Goal: Complete application form: Complete application form

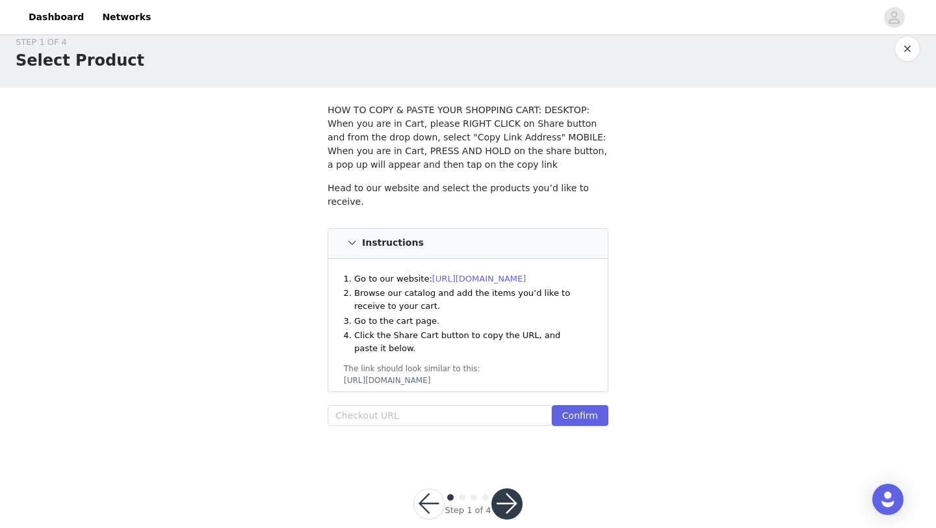
scroll to position [18, 0]
click at [413, 421] on input "text" at bounding box center [440, 415] width 224 height 21
paste input "[URL][DOMAIN_NAME]"
type input "[URL][DOMAIN_NAME]"
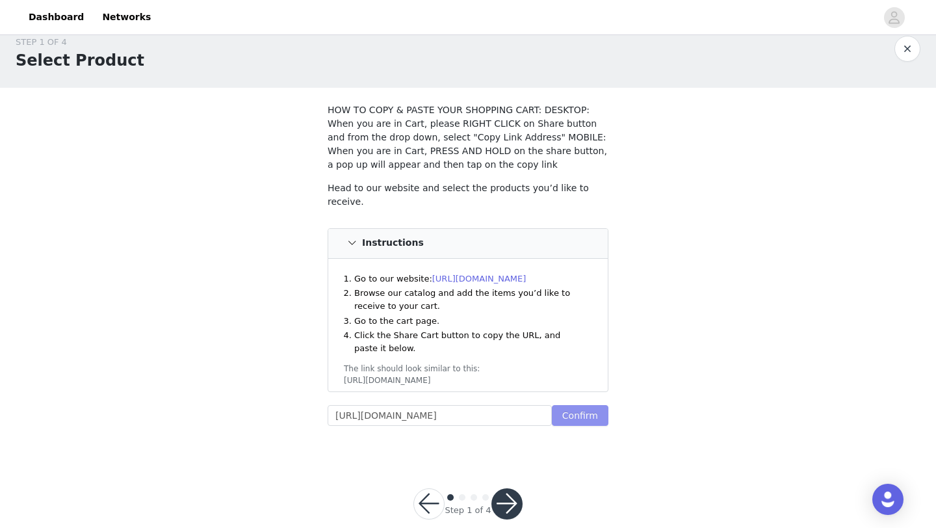
click at [594, 405] on button "Confirm" at bounding box center [580, 415] width 57 height 21
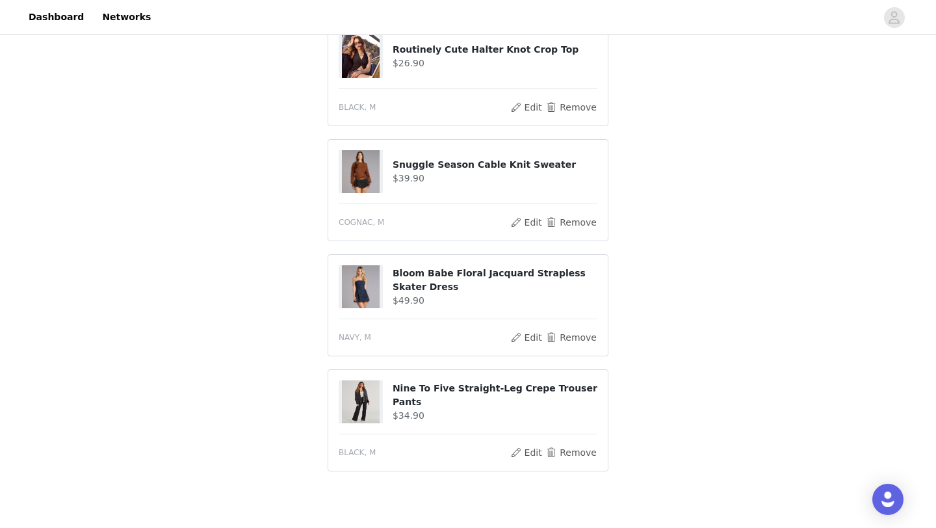
scroll to position [488, 0]
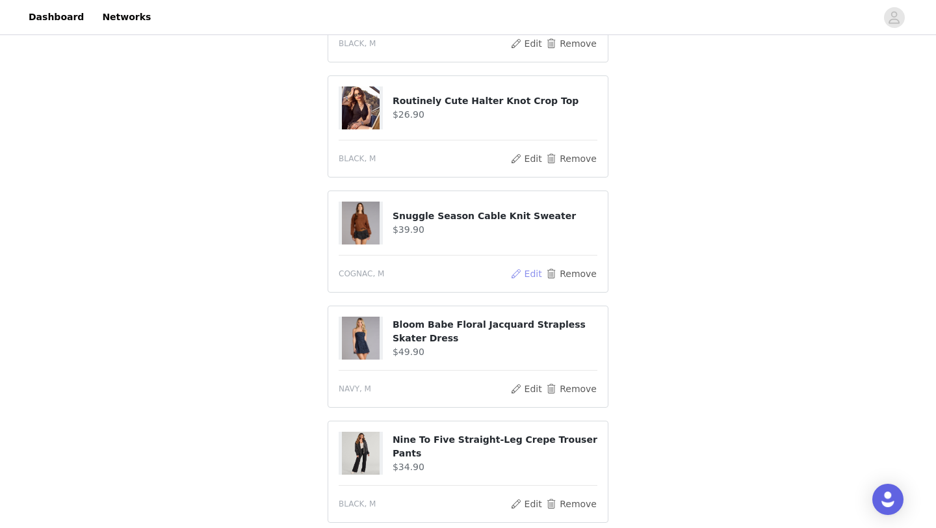
click at [533, 272] on button "Edit" at bounding box center [526, 274] width 33 height 16
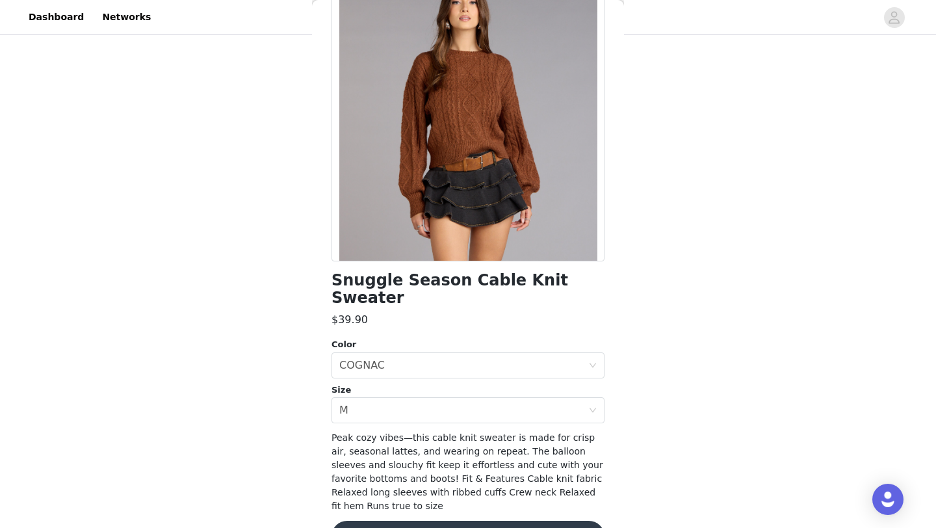
scroll to position [105, 0]
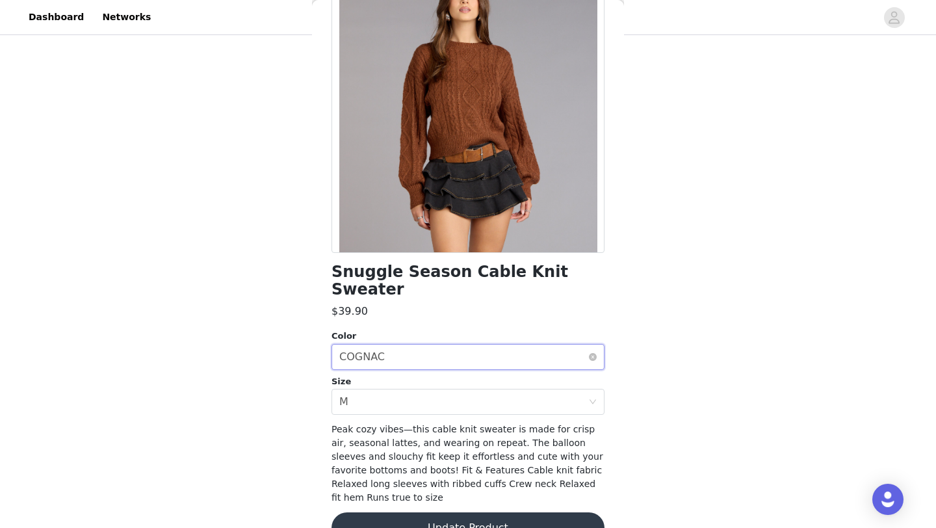
click at [500, 348] on div "Select color COGNAC" at bounding box center [463, 357] width 249 height 25
click at [499, 345] on div "Select color COGNAC" at bounding box center [463, 357] width 249 height 25
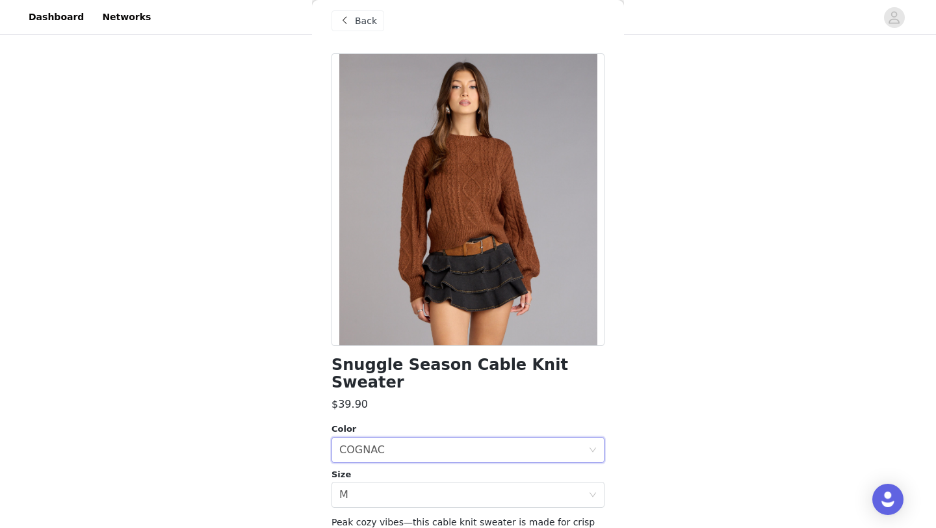
scroll to position [0, 0]
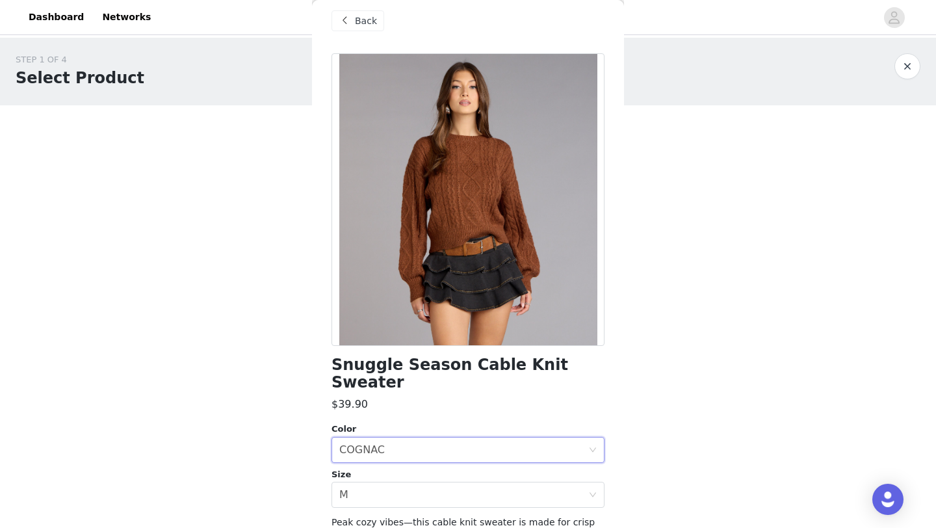
click at [356, 16] on span "Back" at bounding box center [366, 21] width 22 height 14
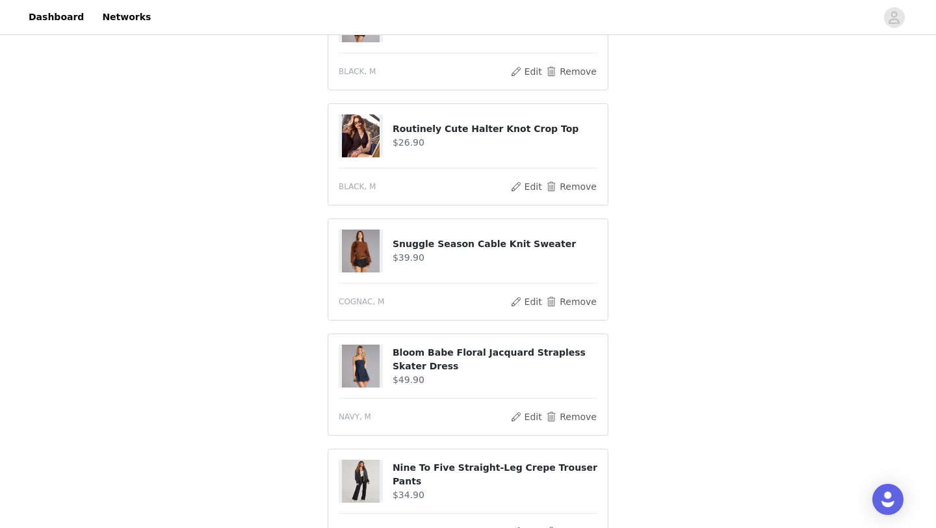
scroll to position [603, 0]
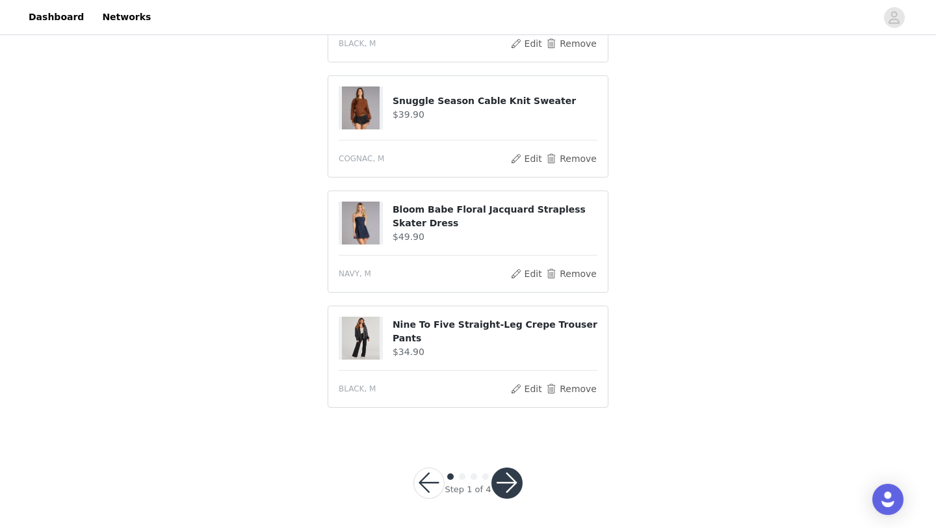
click at [513, 486] on button "button" at bounding box center [507, 482] width 31 height 31
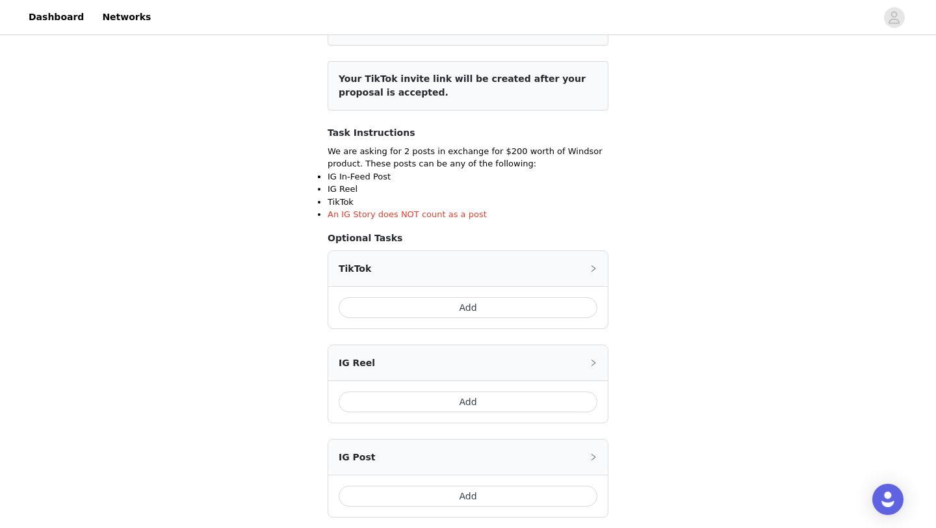
scroll to position [148, 0]
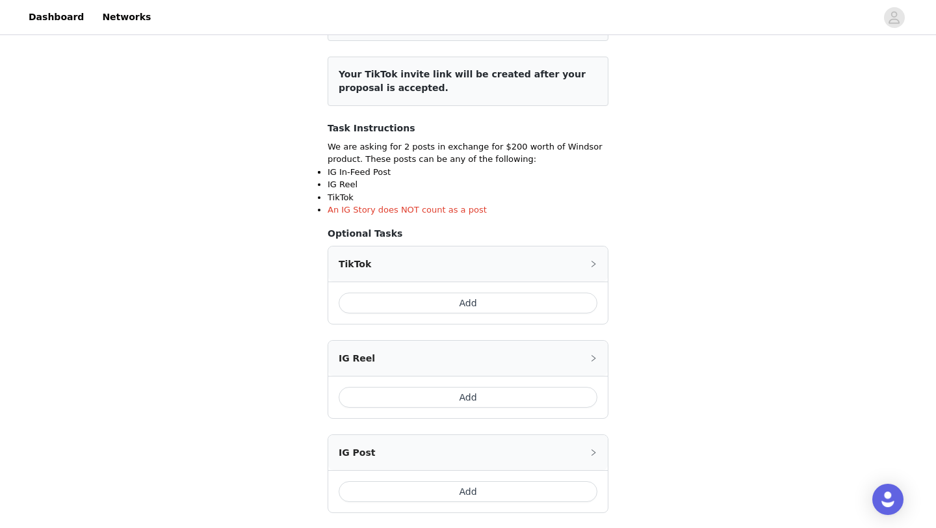
click at [474, 491] on button "Add" at bounding box center [468, 491] width 259 height 21
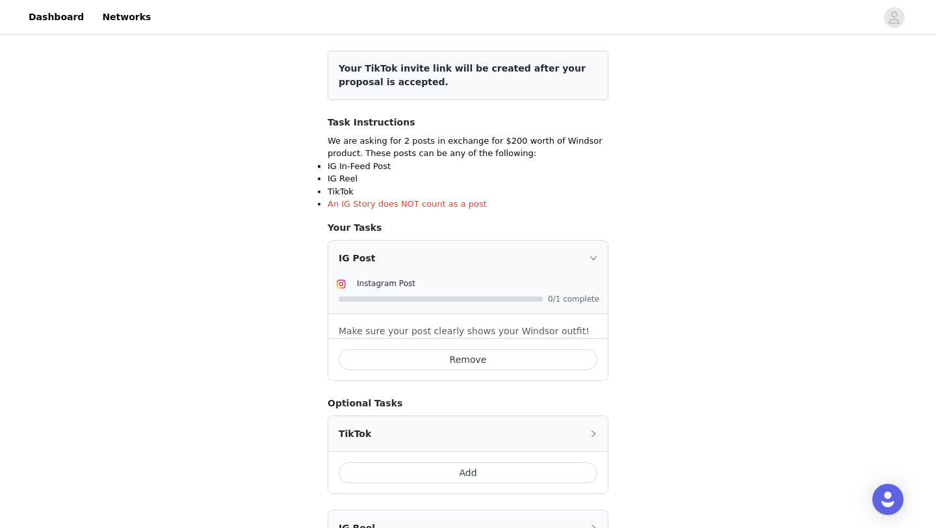
scroll to position [157, 0]
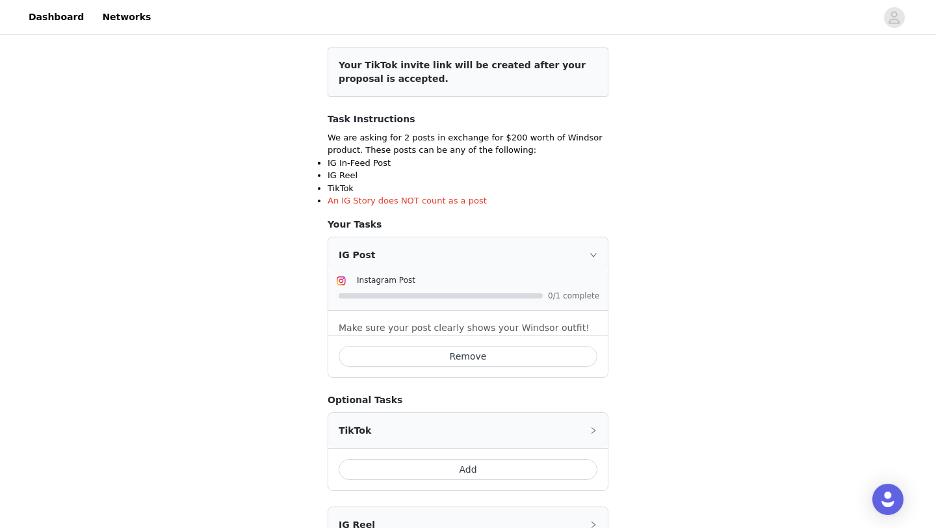
click at [473, 472] on button "Add" at bounding box center [468, 469] width 259 height 21
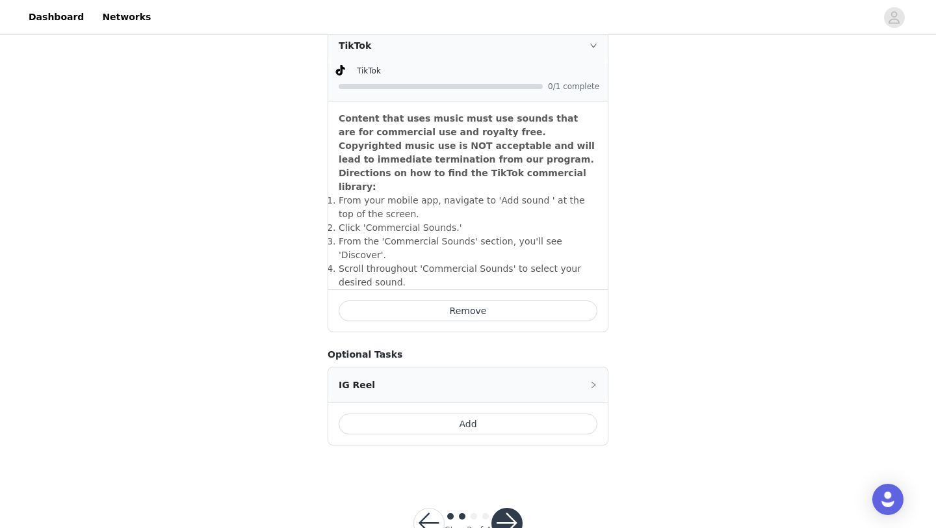
scroll to position [538, 0]
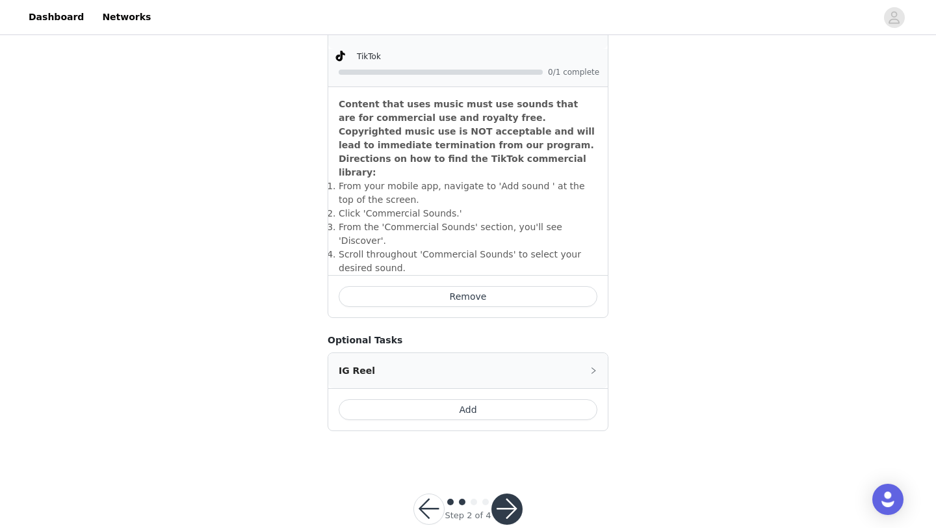
click at [505, 493] on button "button" at bounding box center [507, 508] width 31 height 31
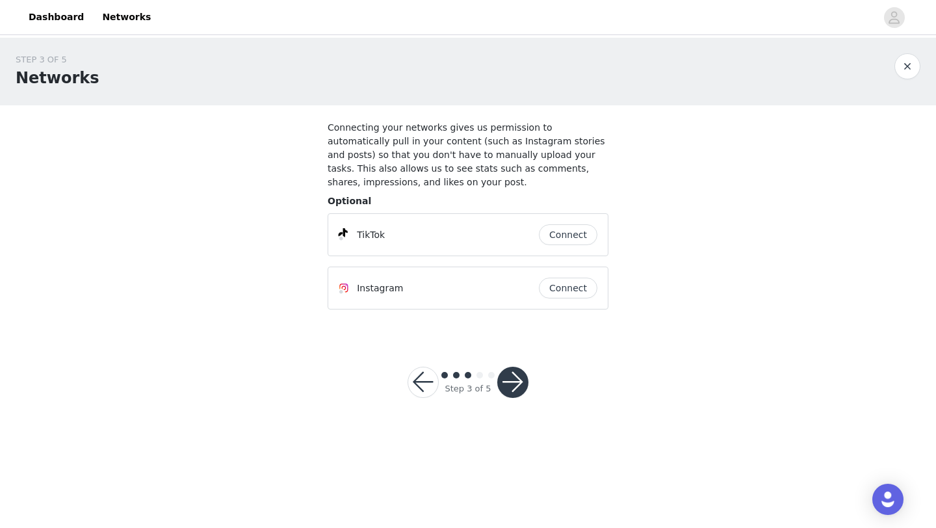
click at [566, 241] on button "Connect" at bounding box center [568, 234] width 59 height 21
click at [575, 282] on button "Connect" at bounding box center [568, 288] width 59 height 21
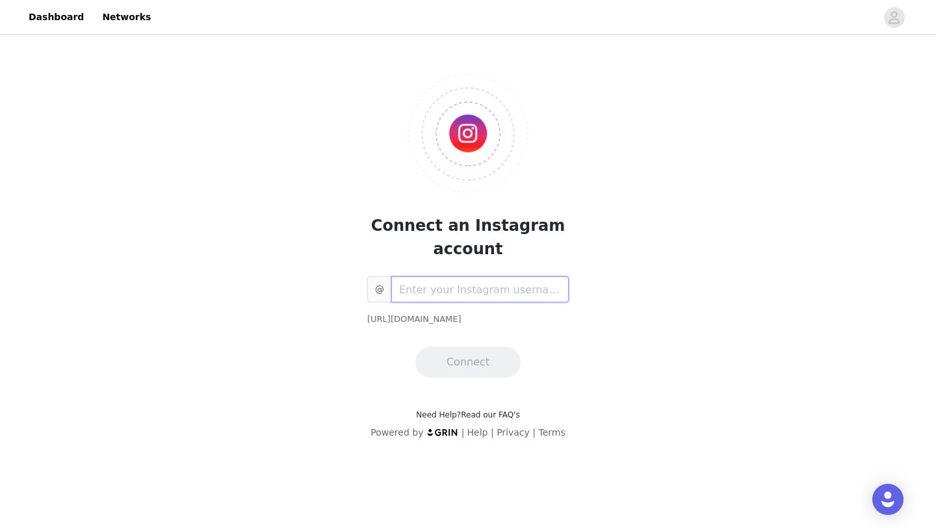
click at [516, 285] on input "text" at bounding box center [479, 289] width 177 height 26
type input "kayla_martz"
click at [489, 376] on button "Connect" at bounding box center [467, 362] width 105 height 31
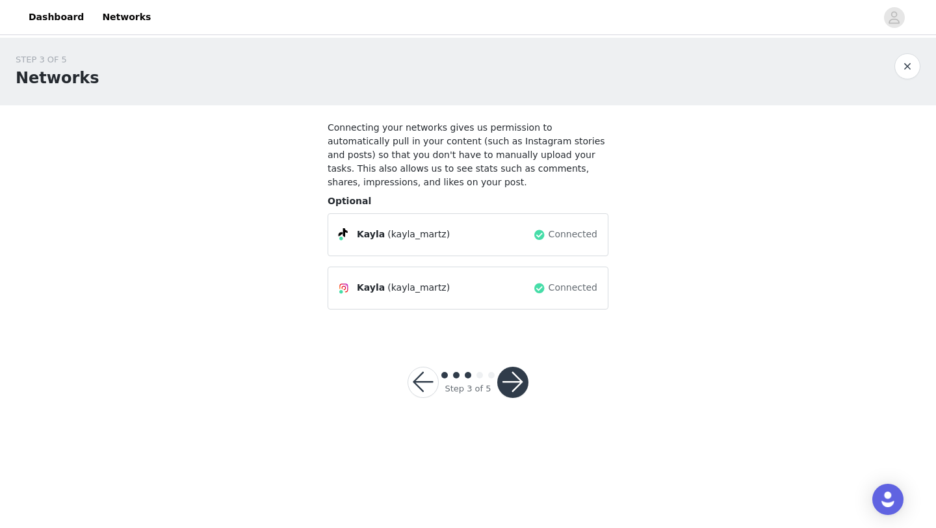
click at [517, 382] on button "button" at bounding box center [512, 382] width 31 height 31
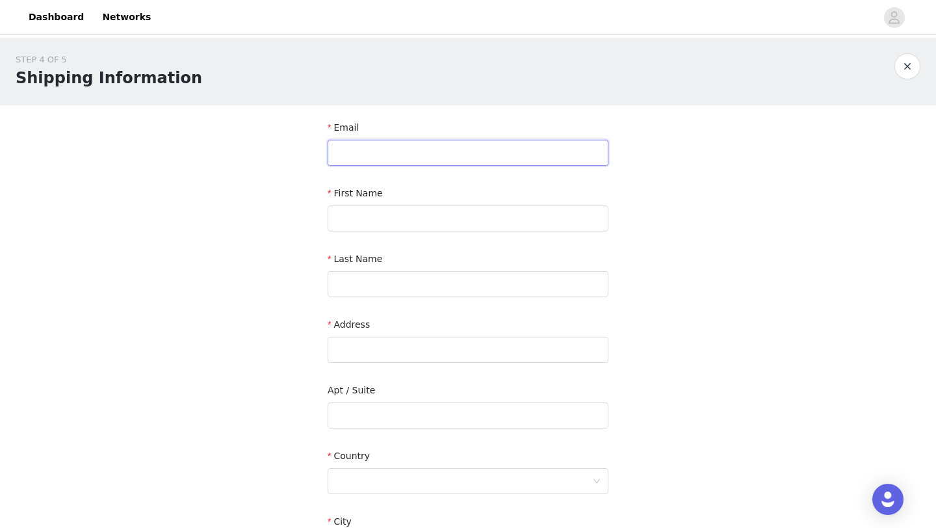
click at [428, 161] on input "text" at bounding box center [468, 153] width 281 height 26
type input "kemartz2006@gmail.com"
type input "Kayla"
type input "Martz"
type input "210 W Broomfield St"
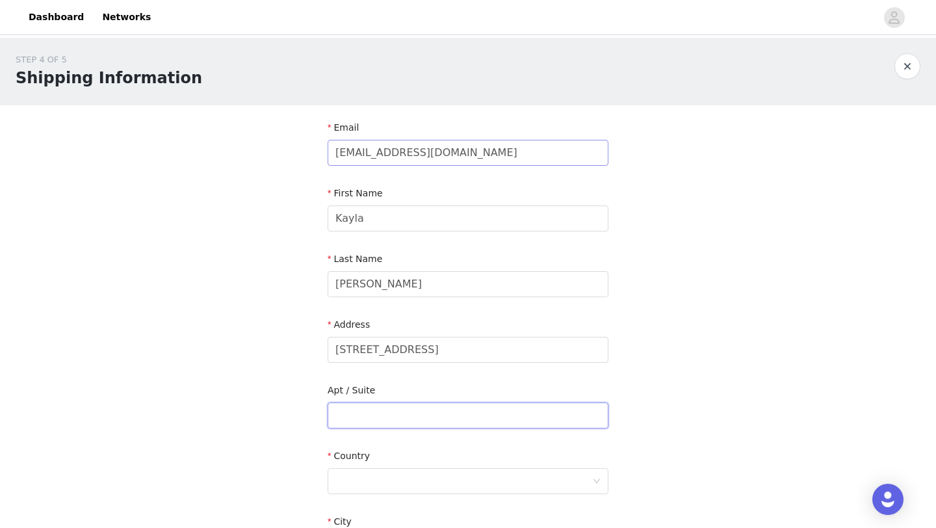
type input "Kulhavi 101"
type input "Mount Pleasant"
type input "48858-3813"
type input "5866153869"
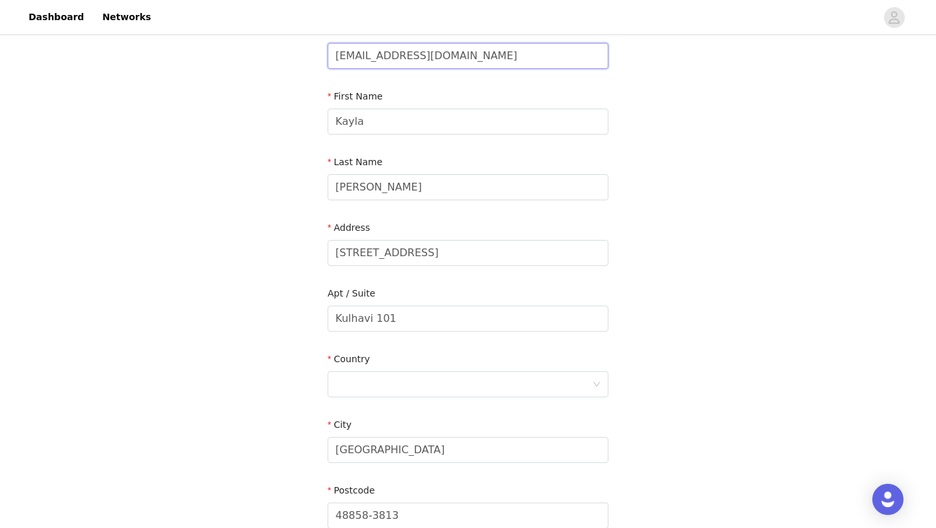
scroll to position [105, 0]
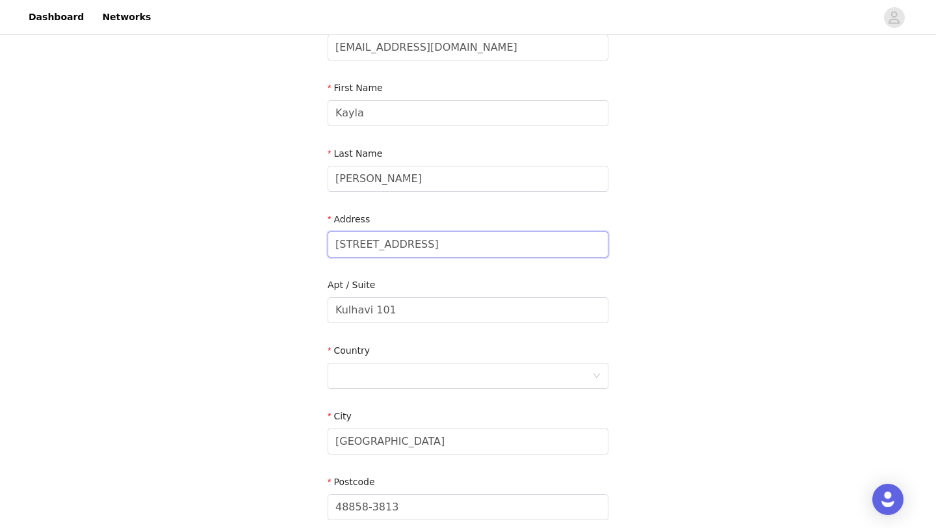
click at [382, 236] on input "210 W Broomfield St" at bounding box center [468, 244] width 281 height 26
click at [354, 243] on input "210 W Broomfield St" at bounding box center [468, 244] width 281 height 26
type input "208 W Broomfield St"
click at [438, 300] on input "Kulhavi 101" at bounding box center [468, 310] width 281 height 26
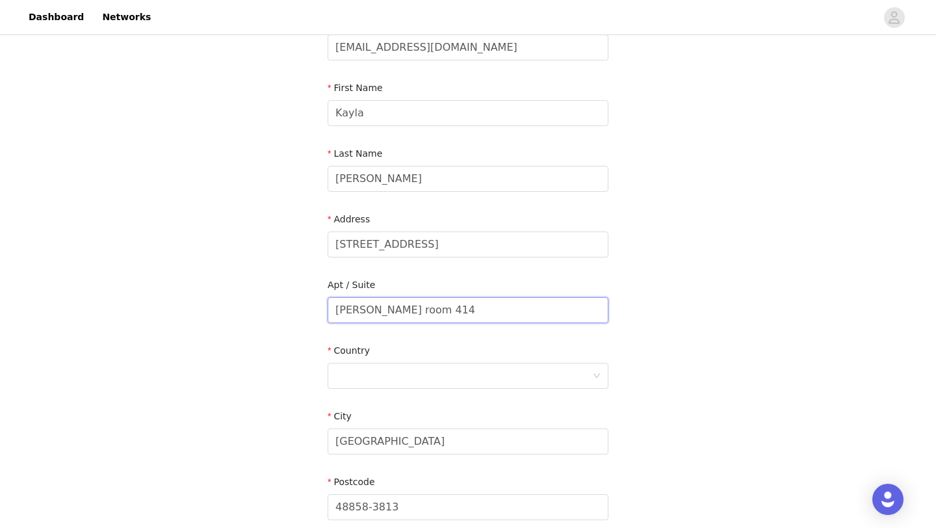
click at [382, 304] on input "kessler room 414" at bounding box center [468, 310] width 281 height 26
click at [343, 311] on input "kessler 414" at bounding box center [468, 310] width 281 height 26
click at [445, 312] on input "Kessler 414" at bounding box center [468, 310] width 281 height 26
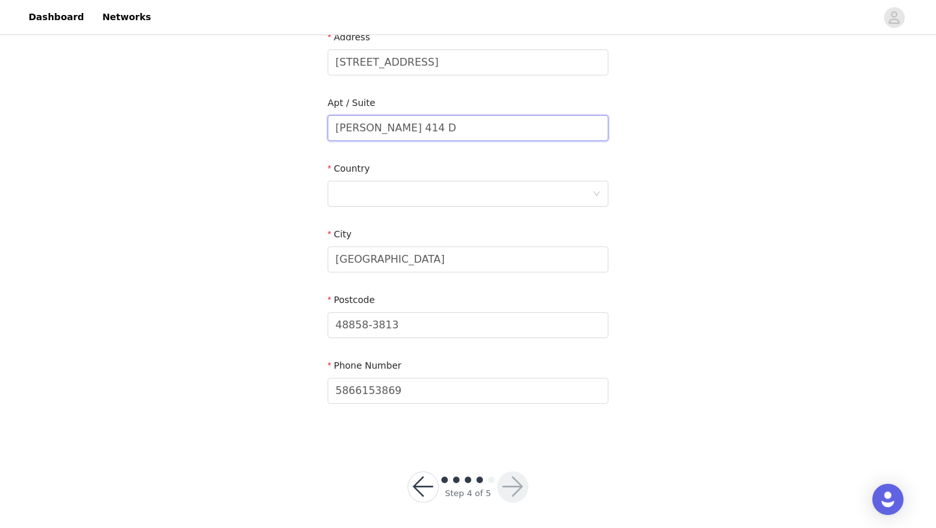
scroll to position [293, 0]
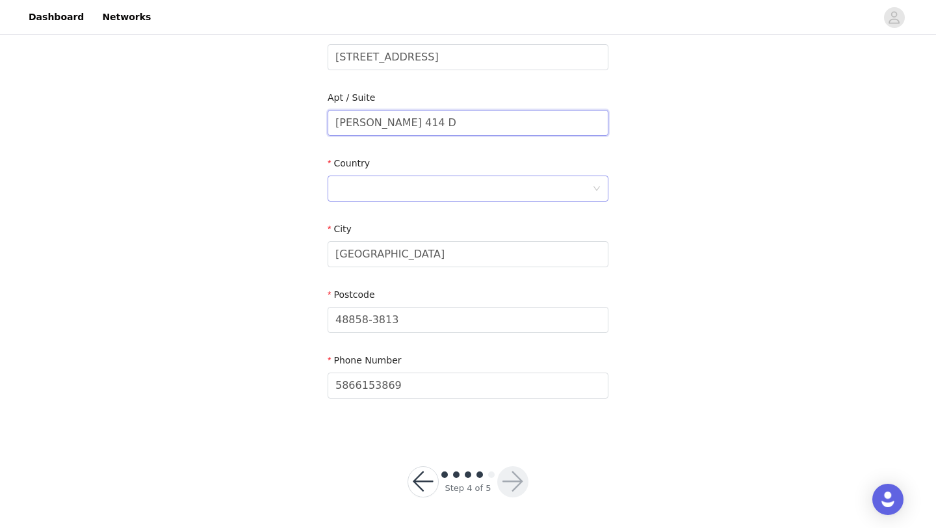
type input "Kessler 414 D"
click at [437, 176] on div at bounding box center [468, 189] width 281 height 26
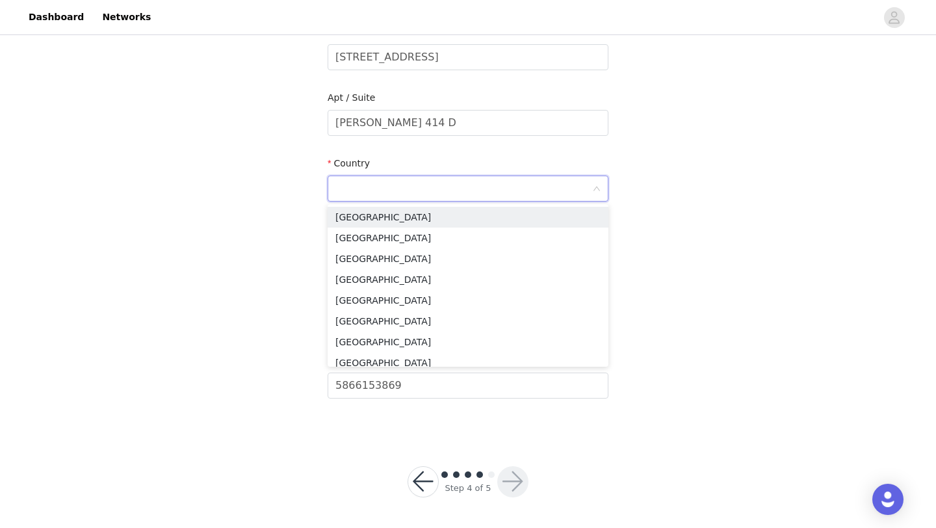
click at [438, 184] on input at bounding box center [463, 188] width 257 height 25
click at [380, 214] on li "[GEOGRAPHIC_DATA]" at bounding box center [468, 217] width 281 height 21
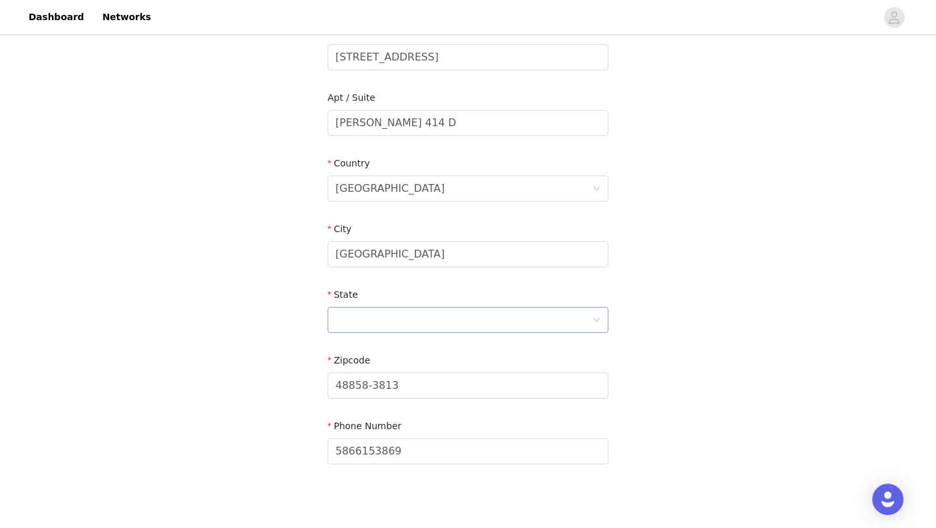
click at [404, 319] on div at bounding box center [463, 320] width 257 height 25
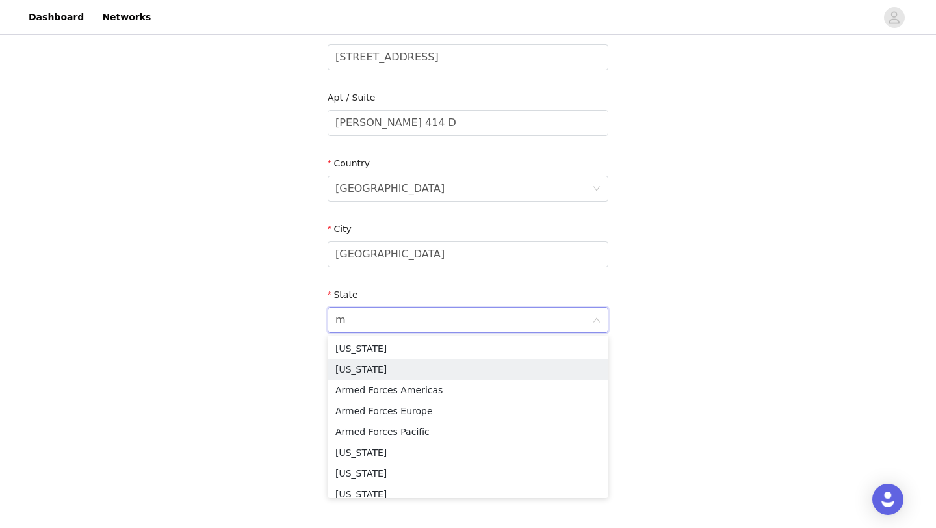
type input "mi"
click at [386, 375] on li "Michigan" at bounding box center [468, 369] width 281 height 21
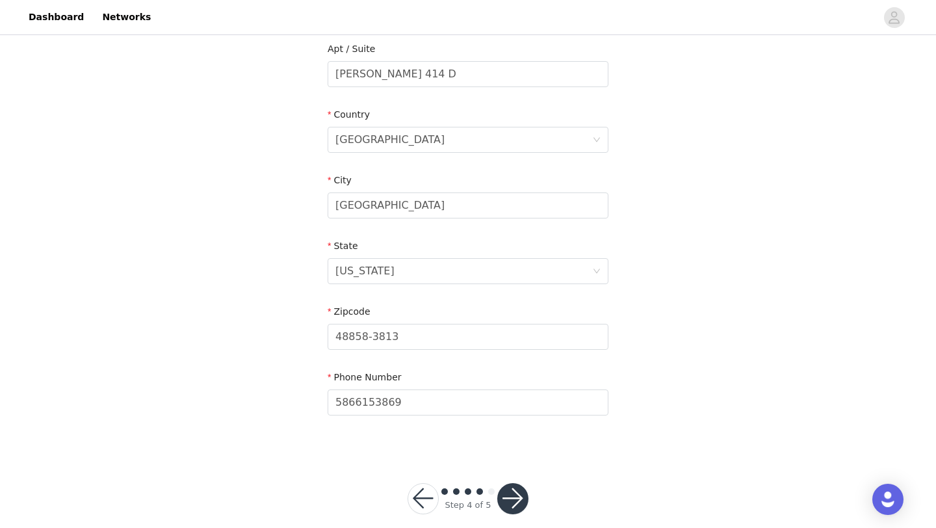
scroll to position [358, 0]
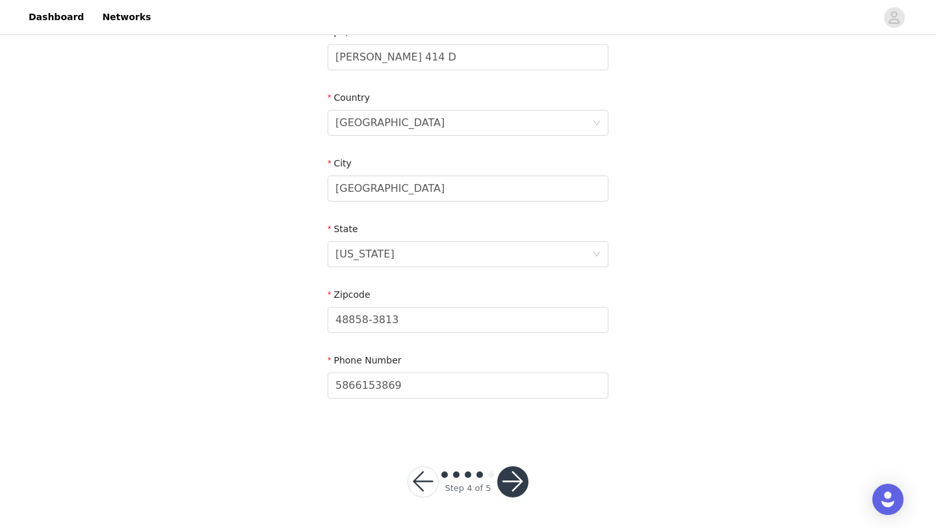
click at [514, 469] on button "button" at bounding box center [512, 481] width 31 height 31
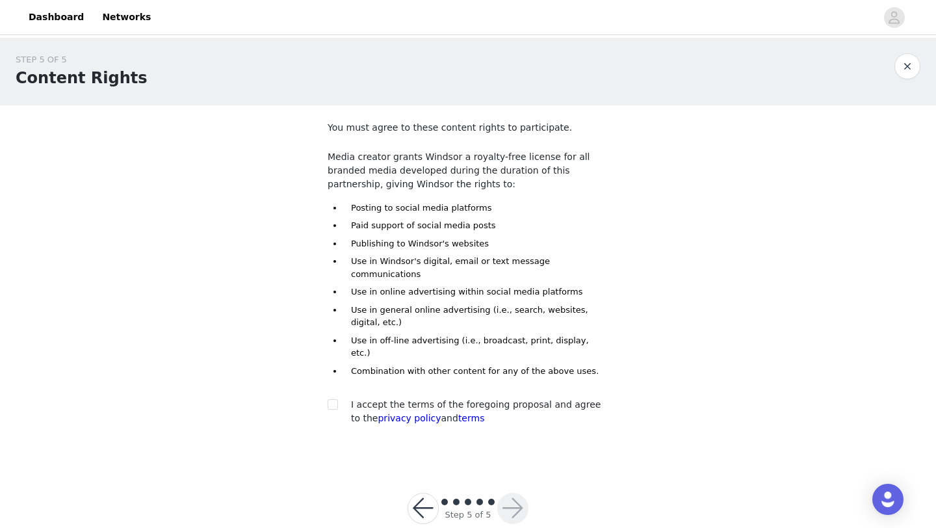
click at [343, 398] on div at bounding box center [337, 405] width 18 height 14
click at [325, 381] on section "You must agree to these content rights to participate. Media creator grants Win…" at bounding box center [468, 283] width 312 height 357
click at [335, 399] on input "checkbox" at bounding box center [332, 403] width 9 height 9
checkbox input "true"
click at [513, 493] on button "button" at bounding box center [512, 508] width 31 height 31
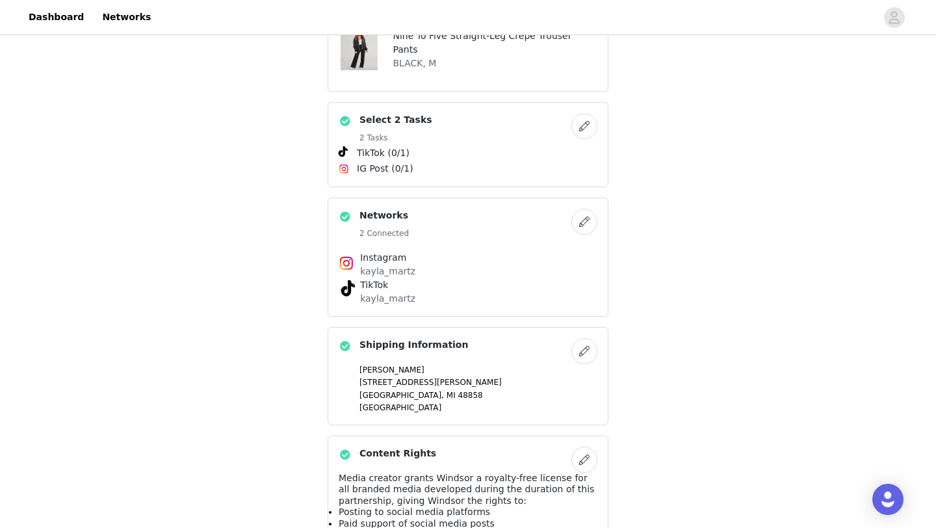
scroll to position [579, 0]
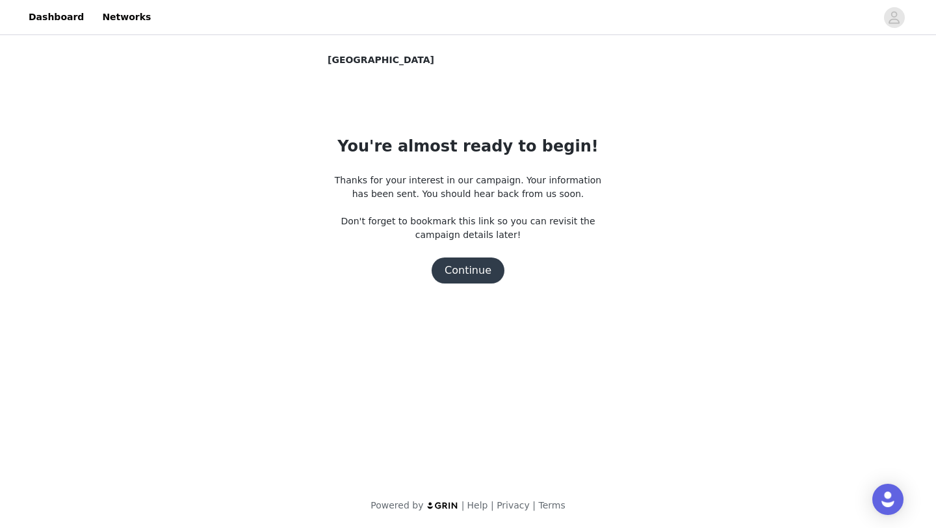
scroll to position [0, 0]
click at [467, 272] on button "Continue" at bounding box center [468, 270] width 73 height 26
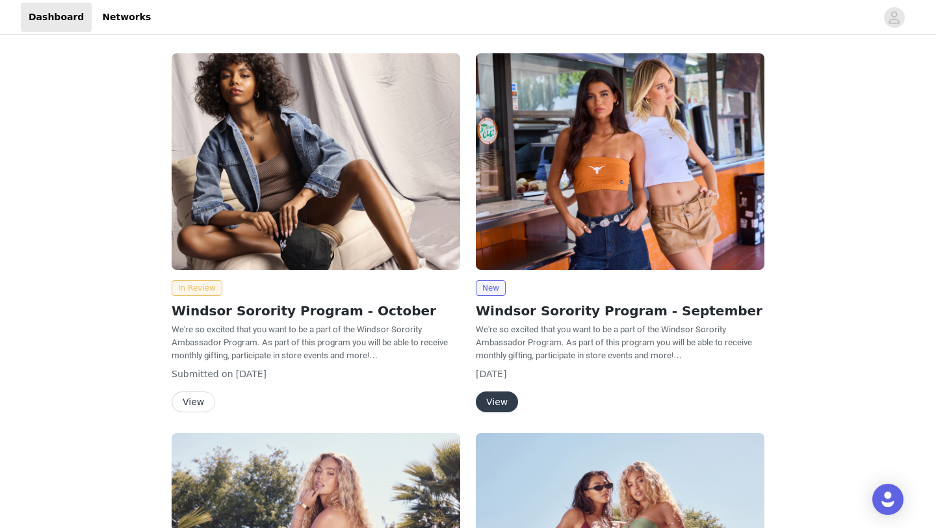
click at [191, 289] on span "In Review" at bounding box center [197, 288] width 51 height 16
click at [197, 404] on button "View" at bounding box center [194, 401] width 44 height 21
